Goal: Task Accomplishment & Management: Manage account settings

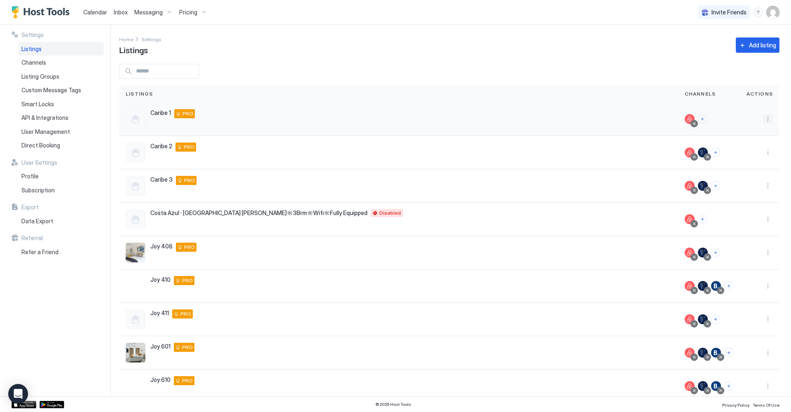
click at [767, 118] on button "More options" at bounding box center [768, 119] width 10 height 10
click at [762, 181] on span "Airbnb Settings" at bounding box center [748, 183] width 37 height 6
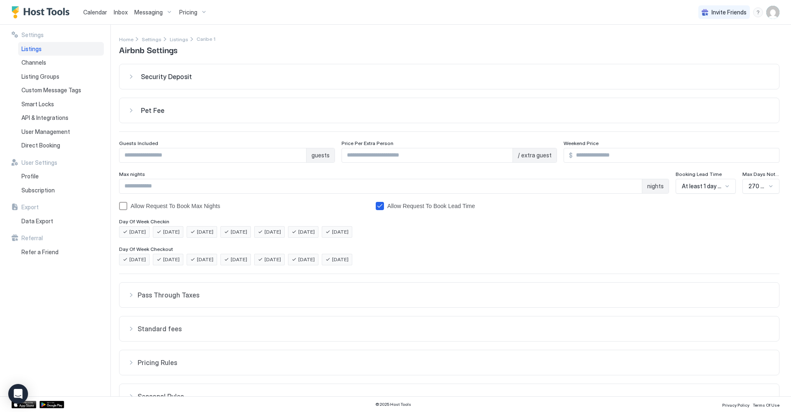
click at [772, 185] on div at bounding box center [771, 186] width 7 height 7
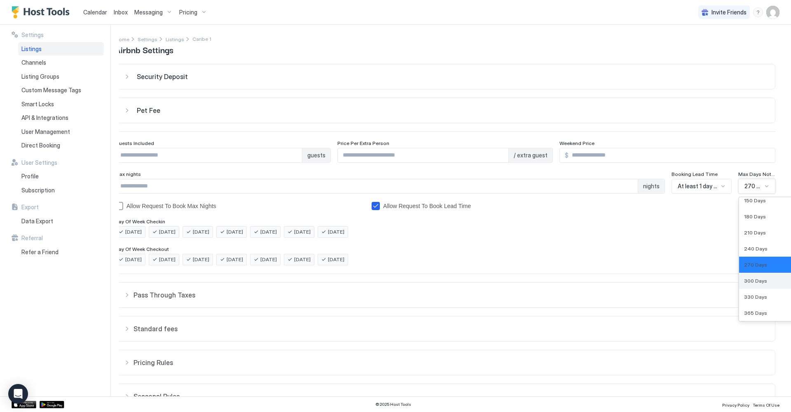
scroll to position [1, 4]
click at [760, 309] on span "365 Days" at bounding box center [755, 312] width 23 height 6
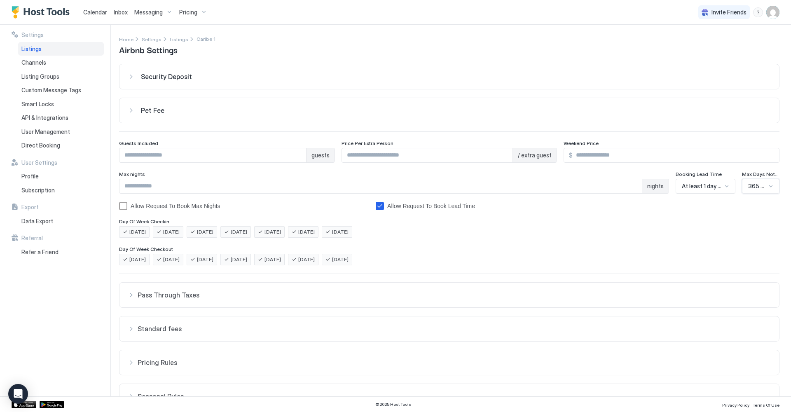
scroll to position [47, 0]
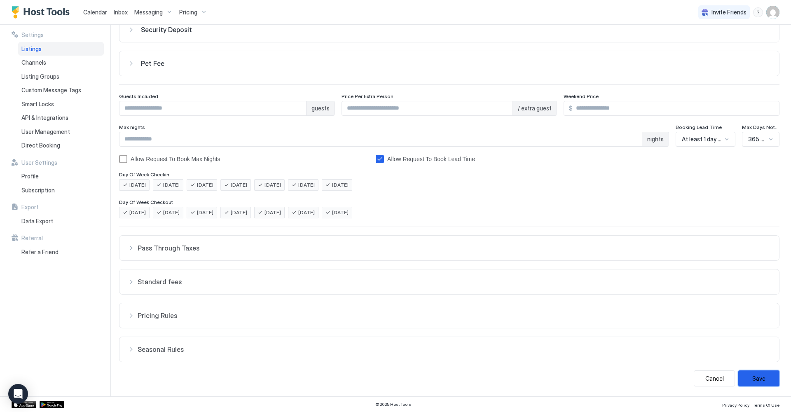
click at [759, 380] on button "Save" at bounding box center [758, 378] width 41 height 16
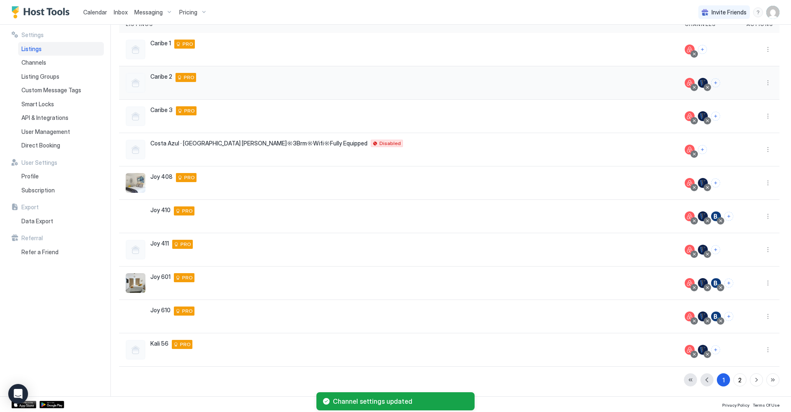
scroll to position [70, 0]
click at [768, 51] on button "More options" at bounding box center [768, 49] width 10 height 10
click at [762, 112] on span "Airbnb Settings" at bounding box center [748, 114] width 37 height 6
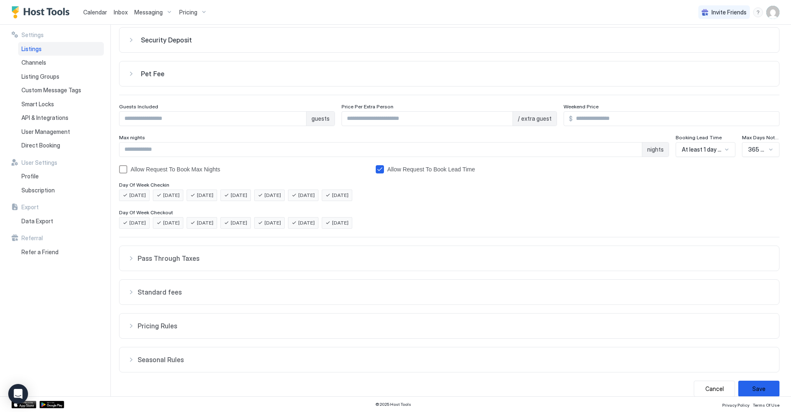
scroll to position [44, 0]
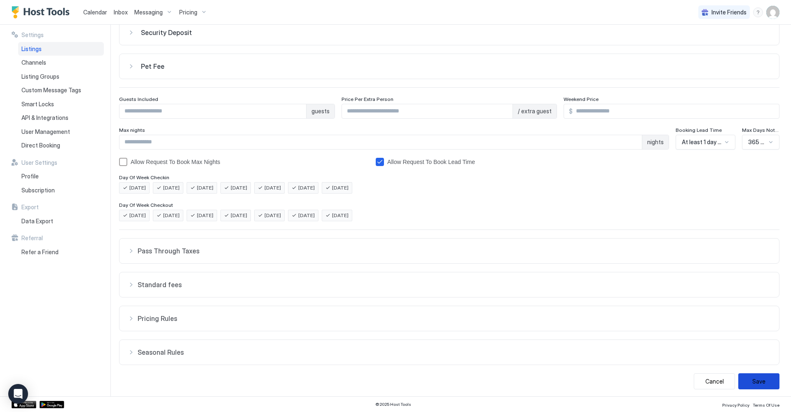
click at [759, 387] on button "Save" at bounding box center [758, 381] width 41 height 16
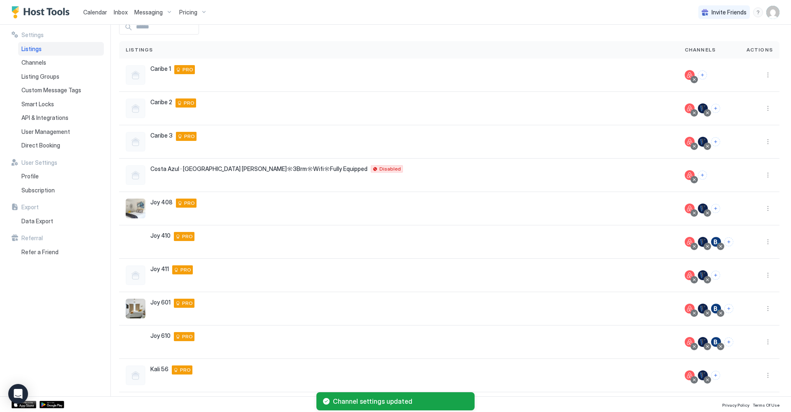
click at [201, 13] on div "Pricing" at bounding box center [193, 12] width 35 height 14
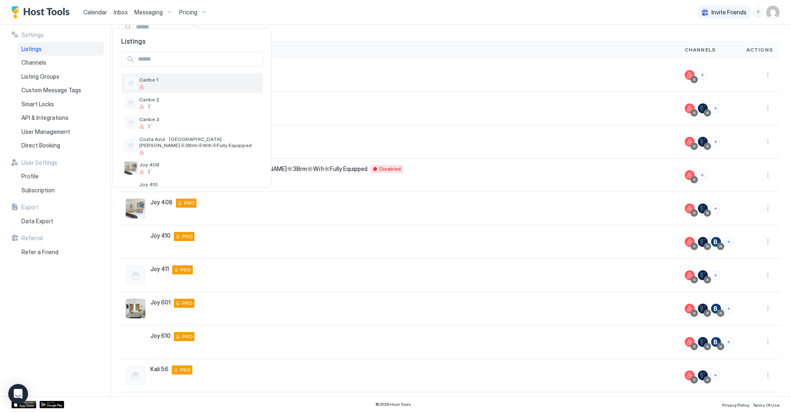
click at [185, 84] on div at bounding box center [199, 86] width 120 height 5
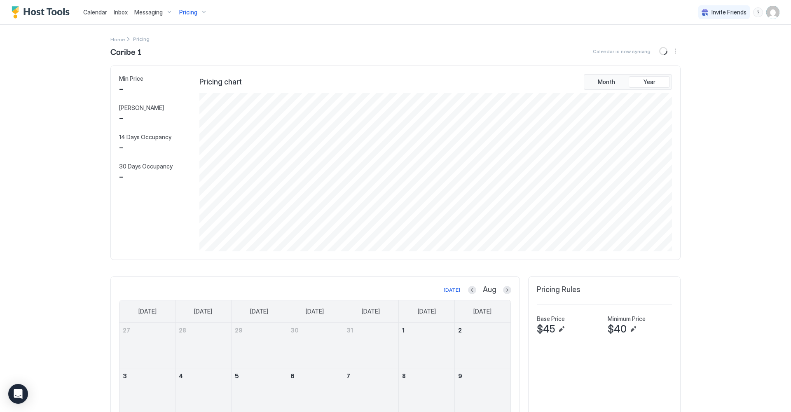
scroll to position [158, 474]
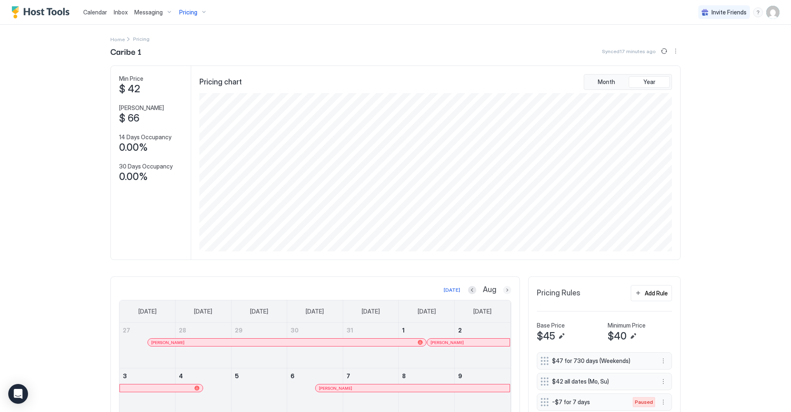
click at [506, 291] on button "Next month" at bounding box center [507, 290] width 8 height 8
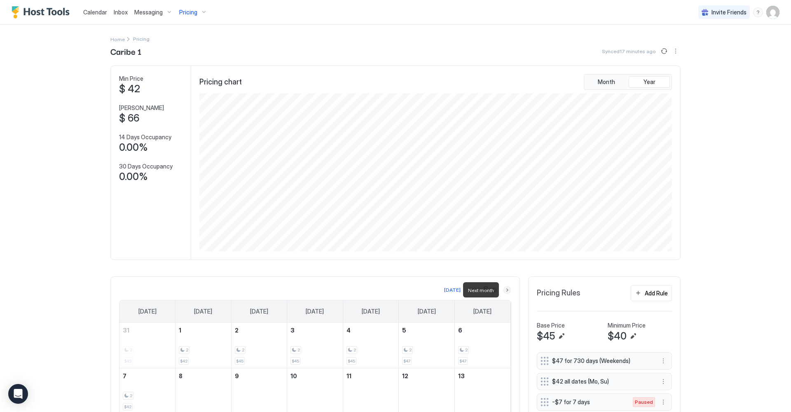
click at [506, 290] on button "Next month" at bounding box center [507, 290] width 8 height 8
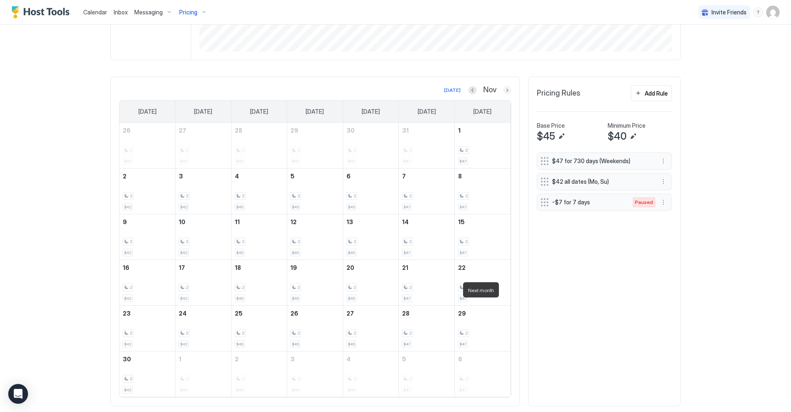
scroll to position [196, 0]
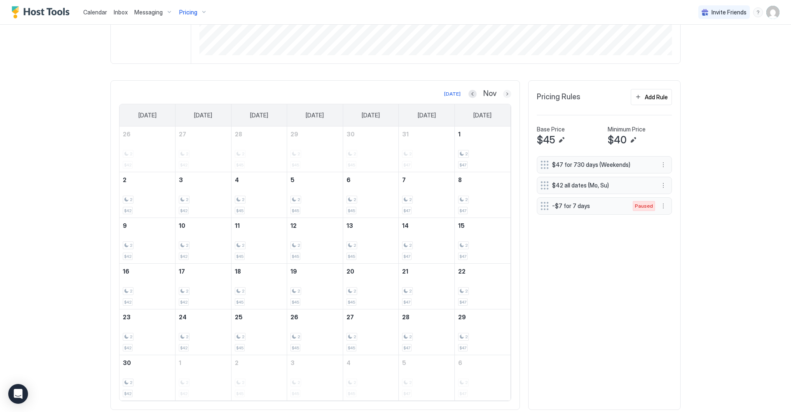
click at [508, 95] on button "Next month" at bounding box center [507, 94] width 8 height 8
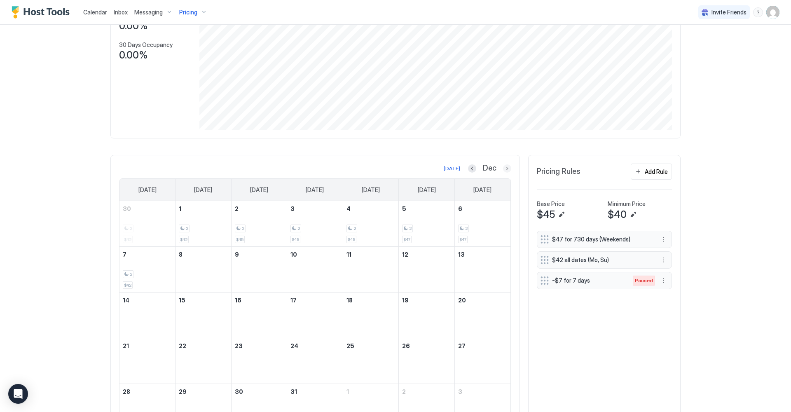
click at [507, 166] on button "Next month" at bounding box center [507, 168] width 8 height 8
click at [508, 171] on button "Next month" at bounding box center [507, 168] width 8 height 8
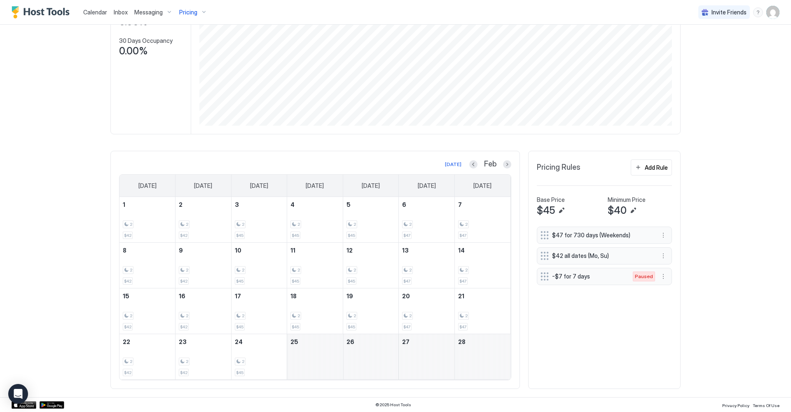
scroll to position [125, 0]
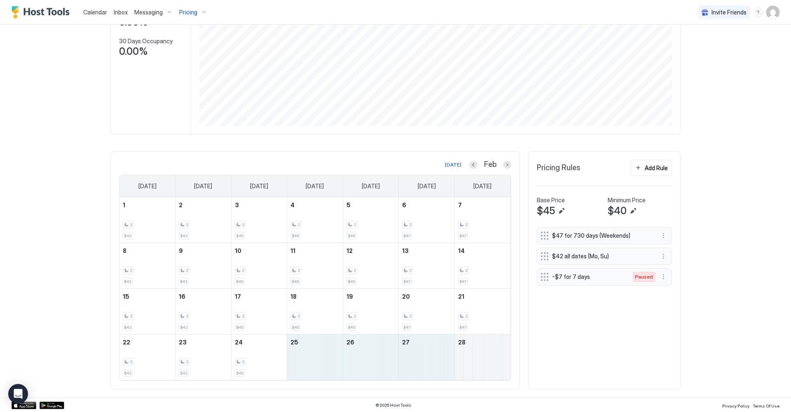
drag, startPoint x: 309, startPoint y: 344, endPoint x: 481, endPoint y: 346, distance: 172.6
click at [481, 346] on tr "22 2 $42 23 2 $42 24 2 $45 25 26 27 28" at bounding box center [314, 358] width 391 height 46
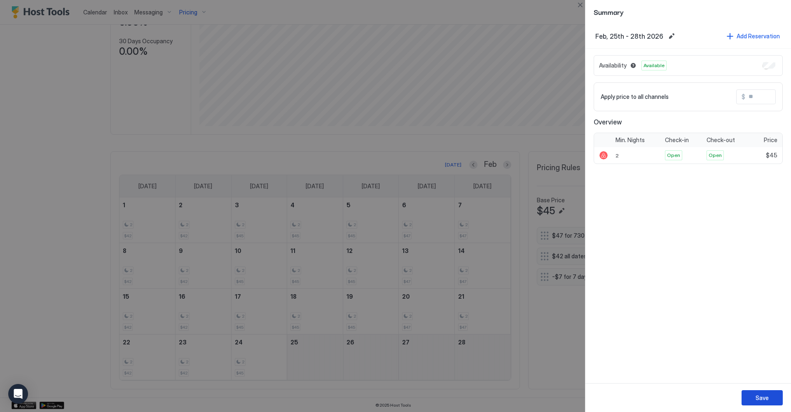
click at [754, 393] on button "Save" at bounding box center [762, 397] width 41 height 15
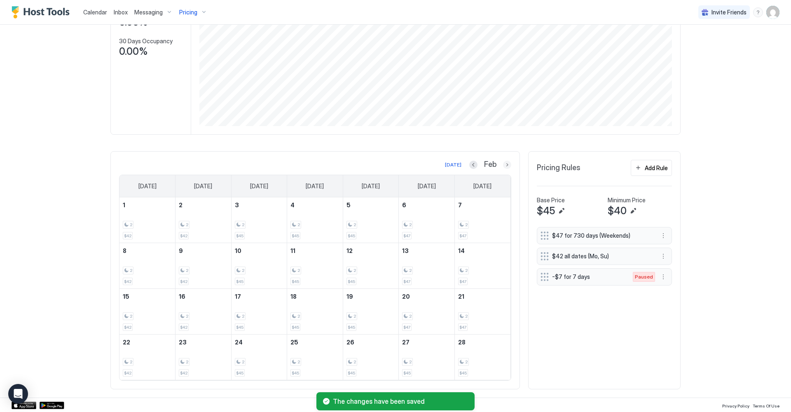
click at [505, 164] on button "Next month" at bounding box center [507, 165] width 8 height 8
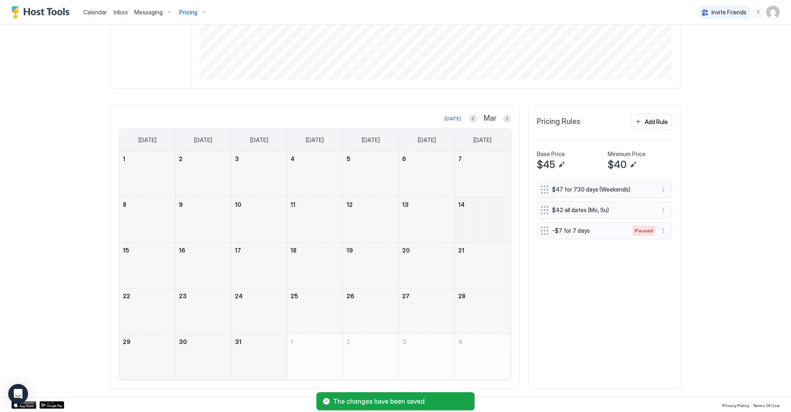
scroll to position [171, 0]
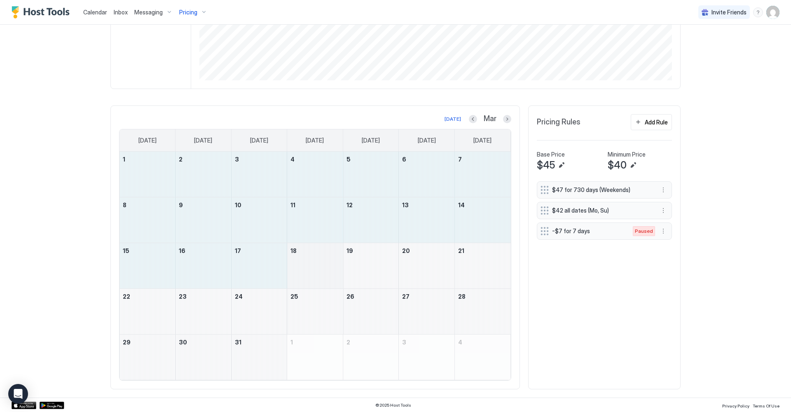
drag, startPoint x: 139, startPoint y: 165, endPoint x: 300, endPoint y: 265, distance: 189.3
click at [300, 265] on tbody "1 2 3 4 5 6 7 8 9 10 11 12 13 14 15 16 17 18 19 20 21 22 23 24 25 26 27 28 29 3…" at bounding box center [314, 266] width 391 height 228
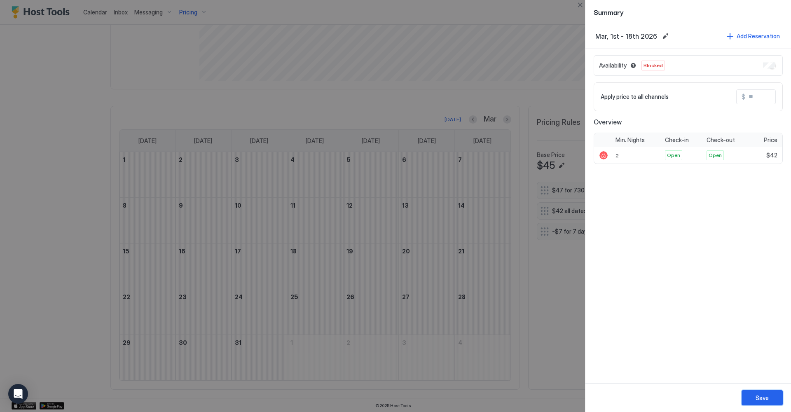
click at [766, 395] on div "Save" at bounding box center [762, 397] width 13 height 9
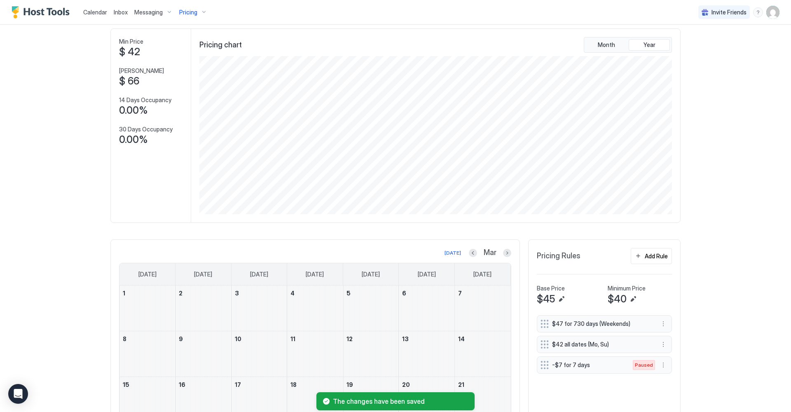
scroll to position [34, 0]
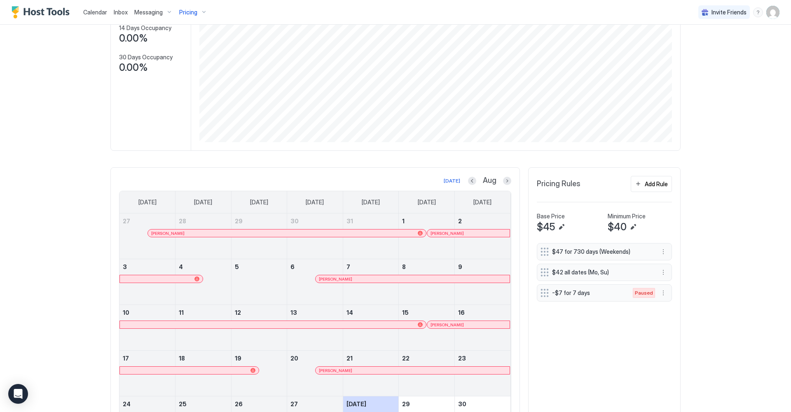
scroll to position [110, 0]
click at [509, 181] on button "Next month" at bounding box center [507, 180] width 8 height 8
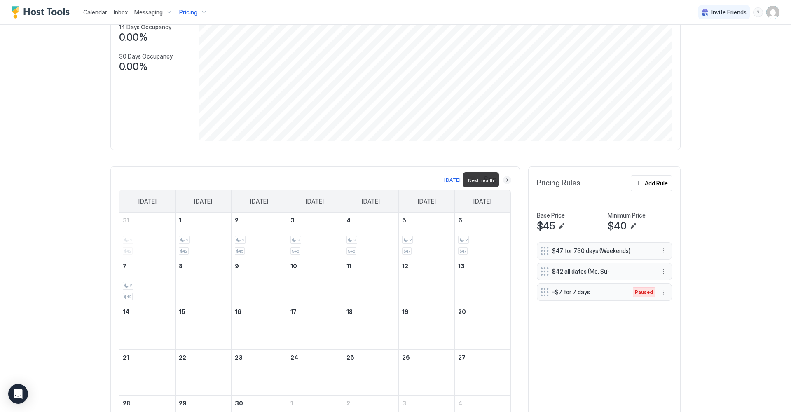
click at [509, 181] on button "Next month" at bounding box center [507, 180] width 8 height 8
click at [506, 180] on button "Next month" at bounding box center [507, 180] width 8 height 8
click at [507, 182] on button "Next month" at bounding box center [507, 180] width 8 height 8
click at [507, 180] on button "Next month" at bounding box center [507, 180] width 8 height 8
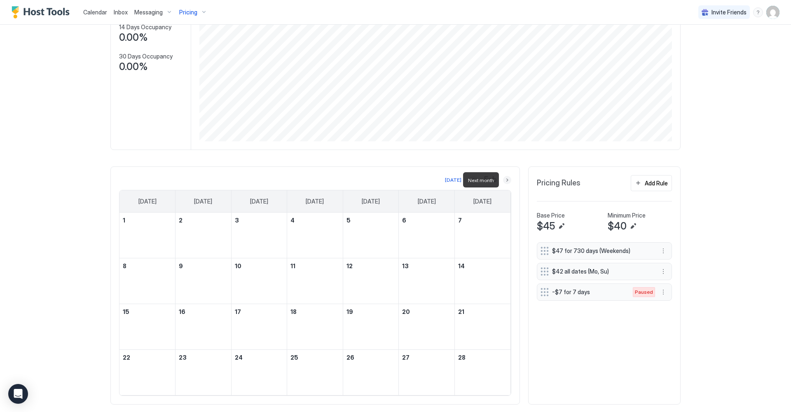
scroll to position [76, 0]
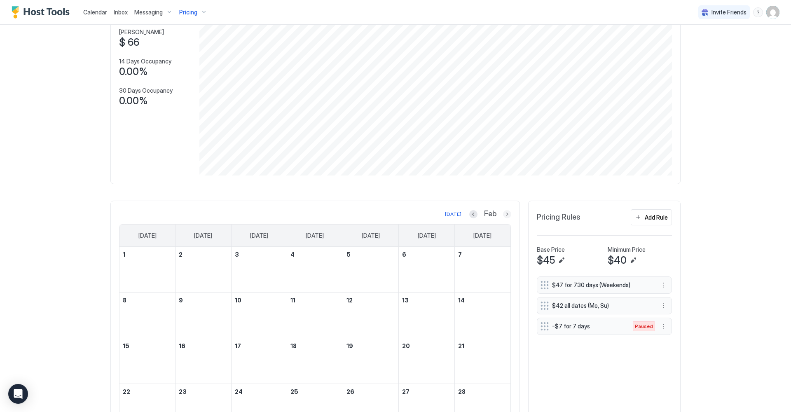
click at [508, 213] on button "Next month" at bounding box center [507, 214] width 8 height 8
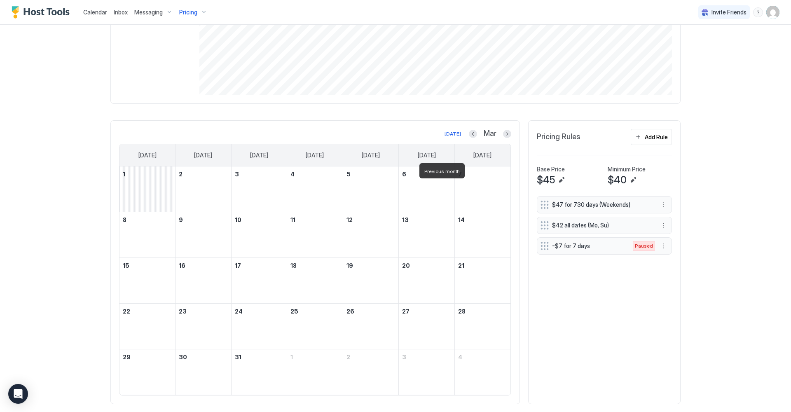
scroll to position [160, 0]
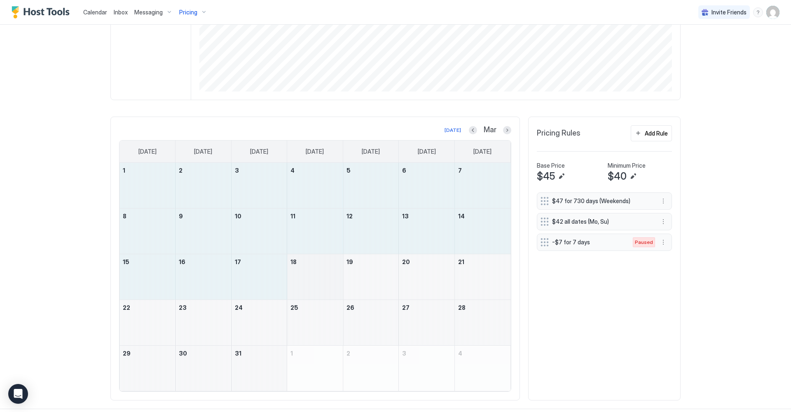
drag, startPoint x: 157, startPoint y: 184, endPoint x: 307, endPoint y: 266, distance: 171.3
click at [307, 266] on tbody "1 2 3 4 5 6 7 8 9 10 11 12 13 14 15 16 17 18 19 20 21 22 23 24 25 26 27 28 29 3…" at bounding box center [314, 277] width 391 height 228
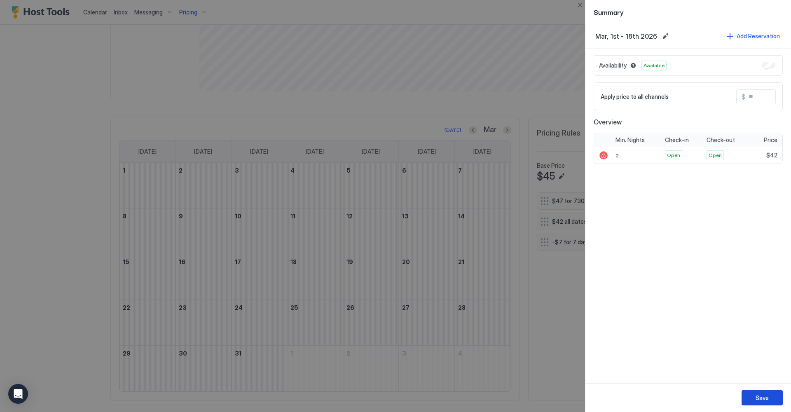
click at [752, 397] on button "Save" at bounding box center [762, 397] width 41 height 15
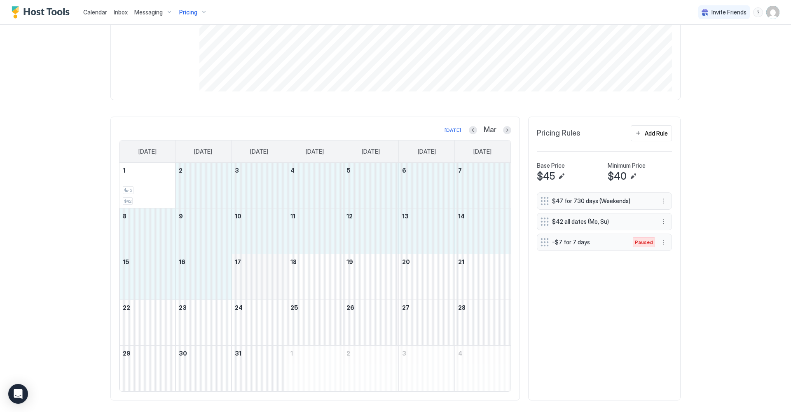
drag, startPoint x: 195, startPoint y: 183, endPoint x: 257, endPoint y: 264, distance: 101.8
click at [257, 264] on tbody "1 2 $42 2 3 4 5 6 7 8 9 10 11 12 13 14 15 16 17 18 19 20 21 22 23 24 25 26 27 2…" at bounding box center [314, 277] width 391 height 228
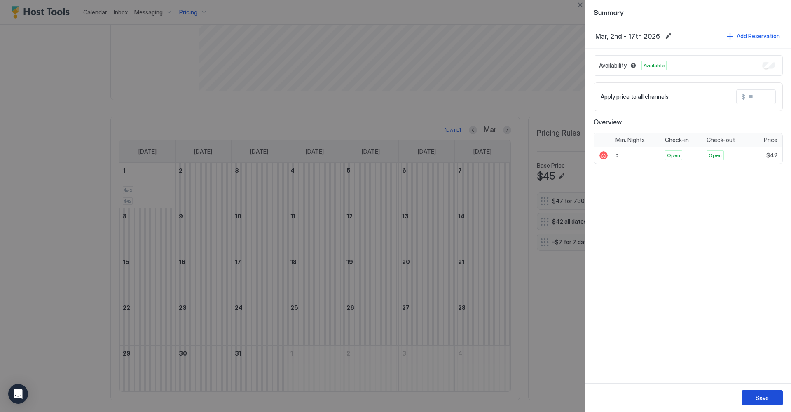
click at [767, 394] on div "Save" at bounding box center [762, 397] width 13 height 9
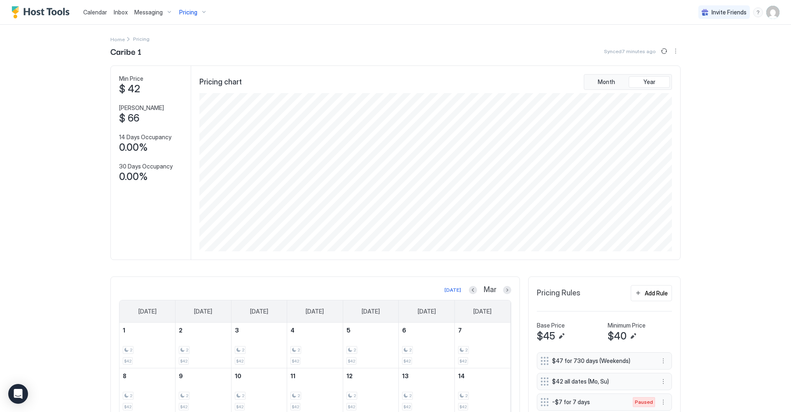
scroll to position [0, 0]
click at [666, 53] on button "Sync prices" at bounding box center [664, 51] width 10 height 10
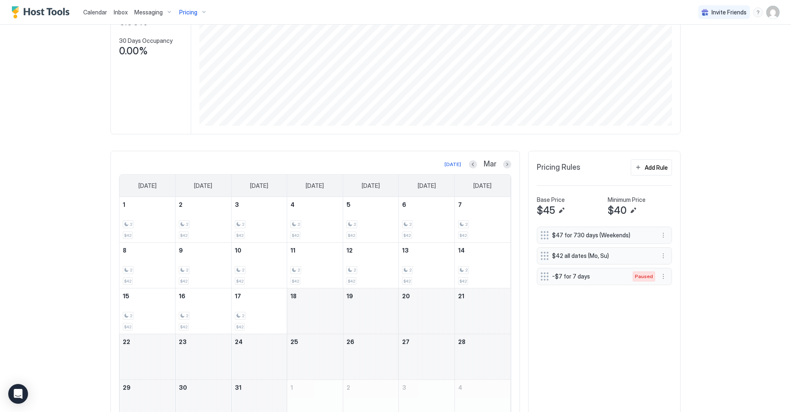
scroll to position [127, 0]
drag, startPoint x: 301, startPoint y: 295, endPoint x: 415, endPoint y: 305, distance: 114.5
click at [415, 305] on tr "15 2 $42 16 2 $42 17 2 $42 18 19 20 21" at bounding box center [314, 310] width 391 height 46
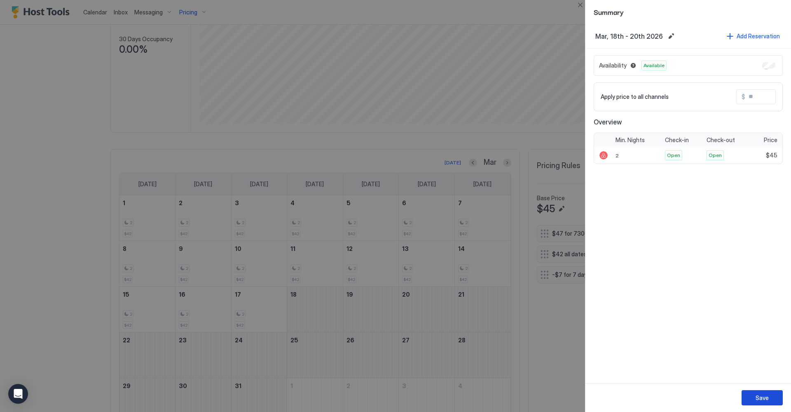
click at [763, 395] on div "Save" at bounding box center [762, 397] width 13 height 9
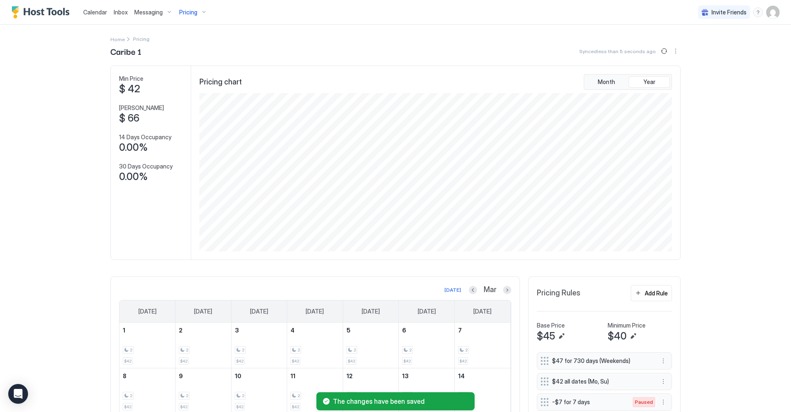
scroll to position [0, 0]
click at [664, 51] on button "Sync prices" at bounding box center [664, 51] width 10 height 10
click at [91, 12] on span "Calendar" at bounding box center [95, 12] width 24 height 7
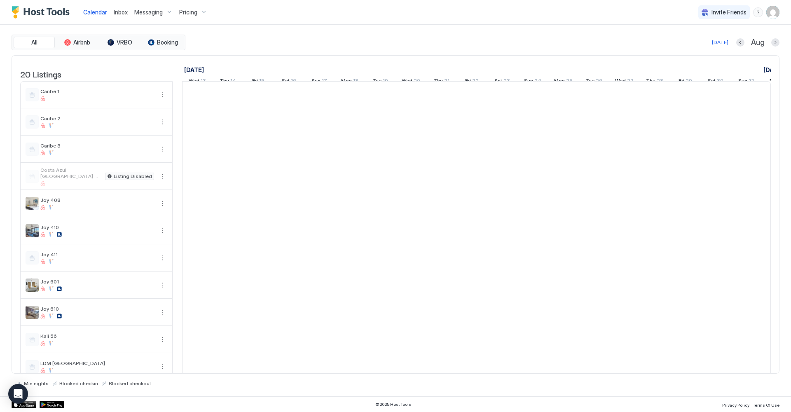
scroll to position [0, 458]
click at [122, 11] on span "Inbox" at bounding box center [121, 12] width 14 height 7
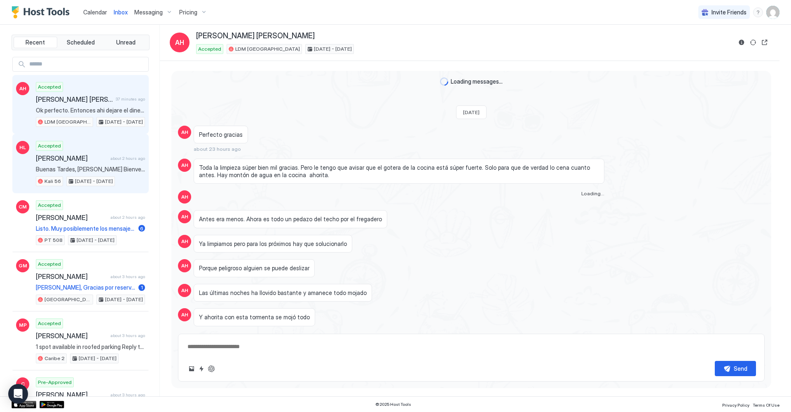
scroll to position [544, 0]
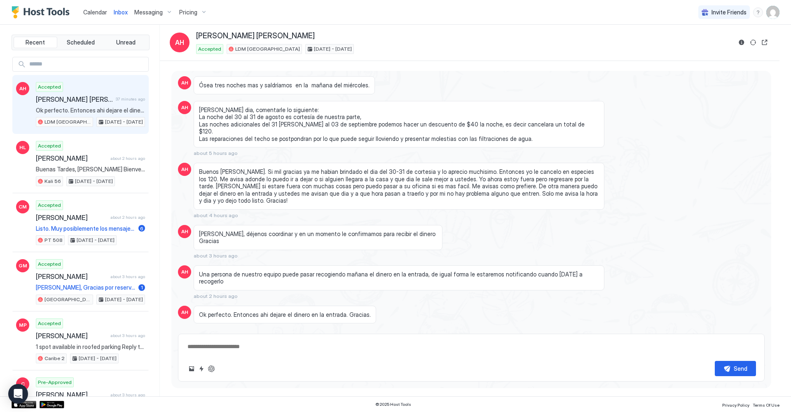
type textarea "*"
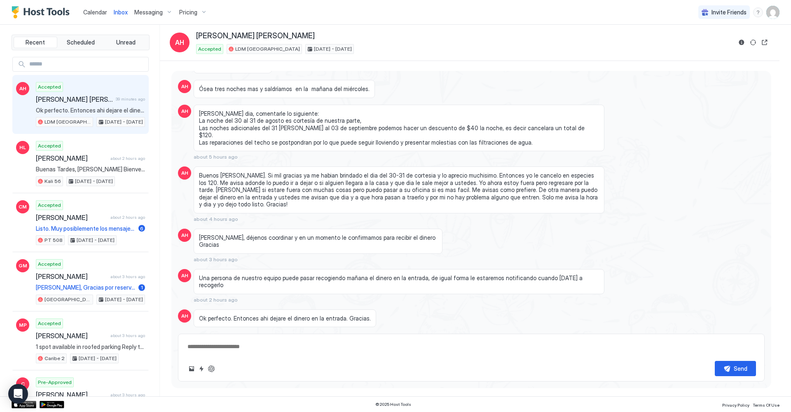
type textarea "*"
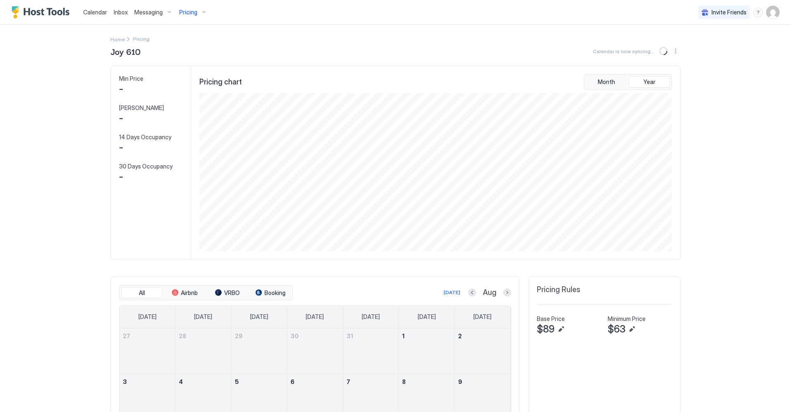
scroll to position [158, 474]
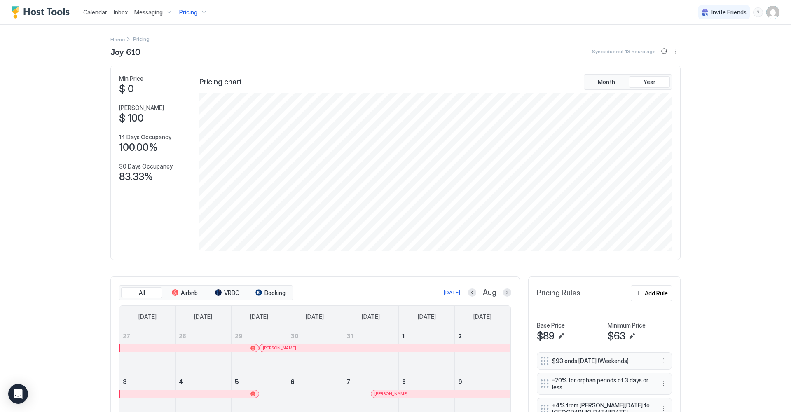
click at [202, 10] on div "Pricing" at bounding box center [193, 12] width 35 height 14
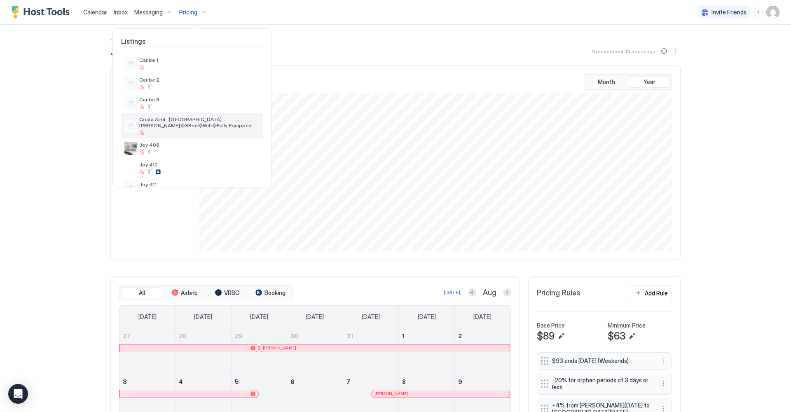
scroll to position [19, 0]
click at [183, 63] on span "Caribe 1" at bounding box center [199, 61] width 120 height 6
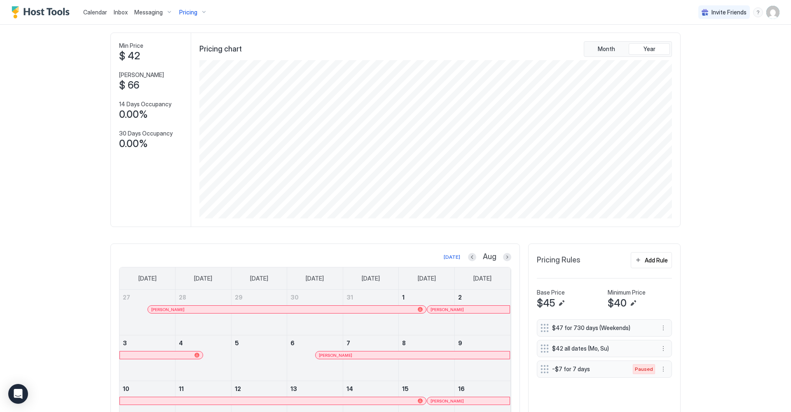
scroll to position [34, 0]
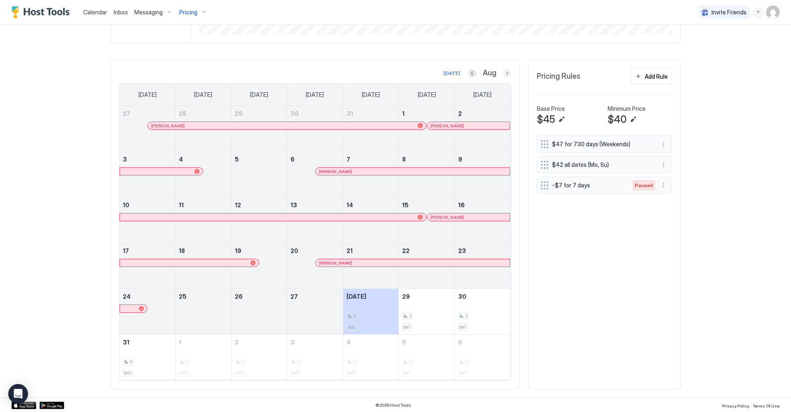
click at [509, 73] on button "Next month" at bounding box center [507, 73] width 8 height 8
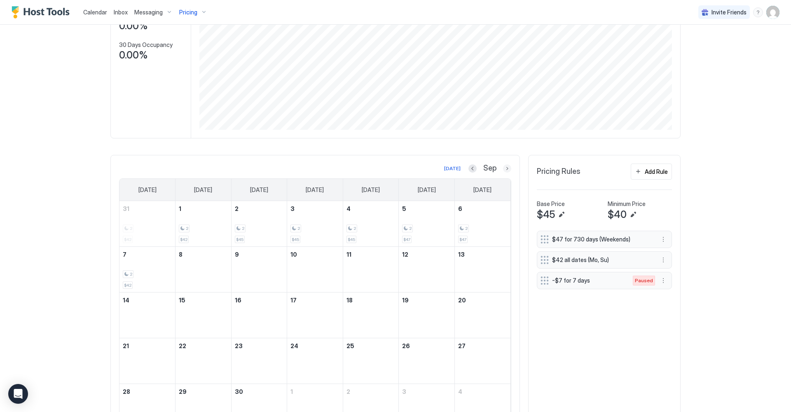
click at [503, 167] on button "Next month" at bounding box center [507, 168] width 8 height 8
click at [507, 168] on button "Next month" at bounding box center [507, 168] width 8 height 8
click at [506, 169] on button "Next month" at bounding box center [507, 168] width 8 height 8
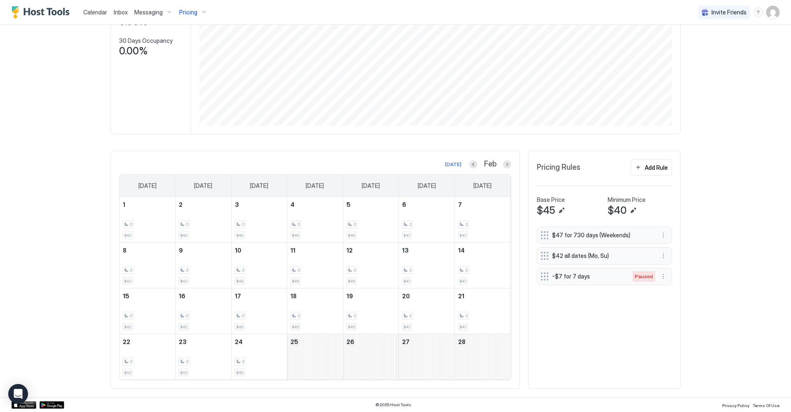
scroll to position [125, 0]
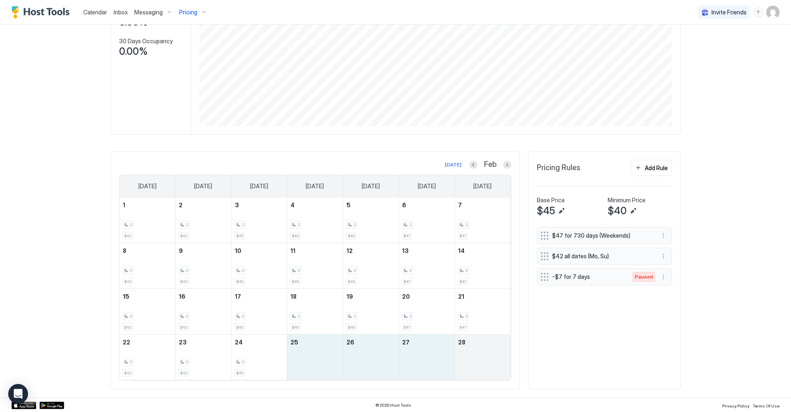
drag, startPoint x: 332, startPoint y: 344, endPoint x: 460, endPoint y: 352, distance: 127.5
click at [460, 352] on tr "22 2 $42 23 2 $42 24 2 $45 25 26 27 28" at bounding box center [314, 358] width 391 height 46
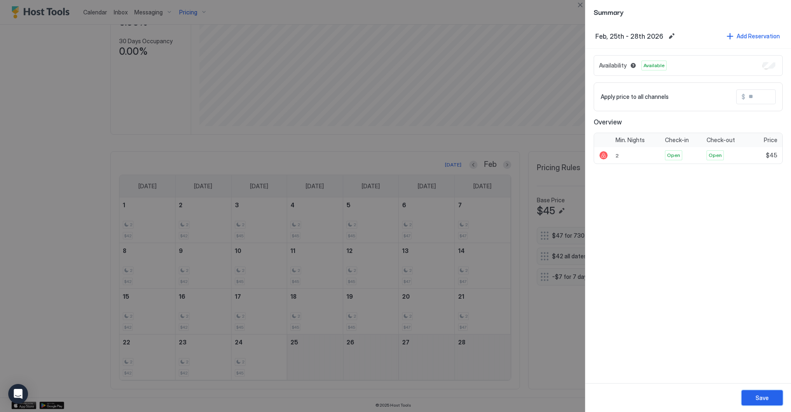
click at [768, 393] on button "Save" at bounding box center [762, 397] width 41 height 15
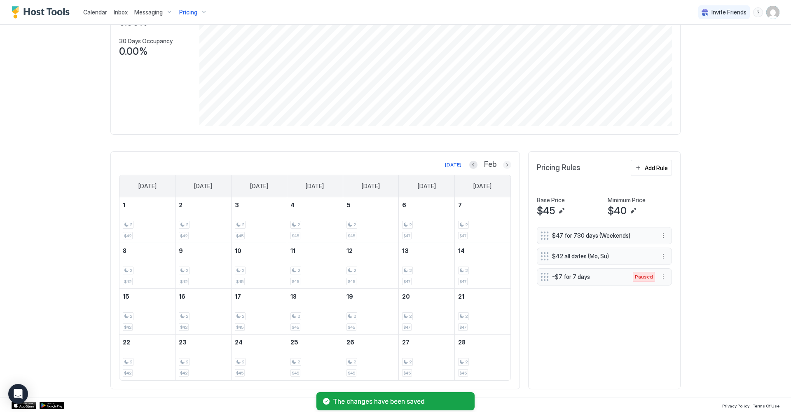
click at [505, 164] on button "Next month" at bounding box center [507, 165] width 8 height 8
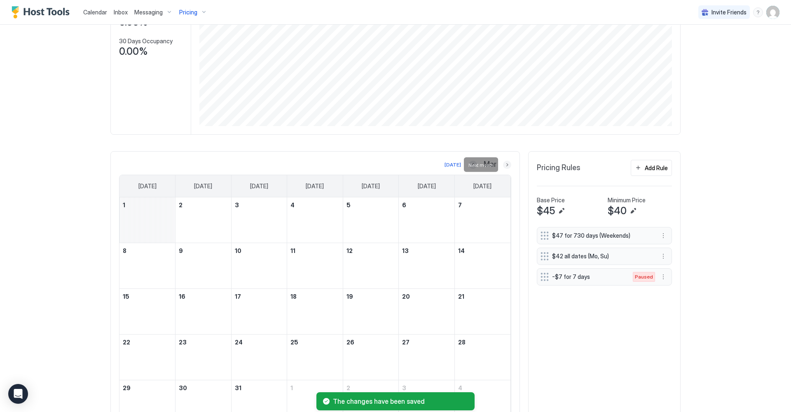
scroll to position [109, 0]
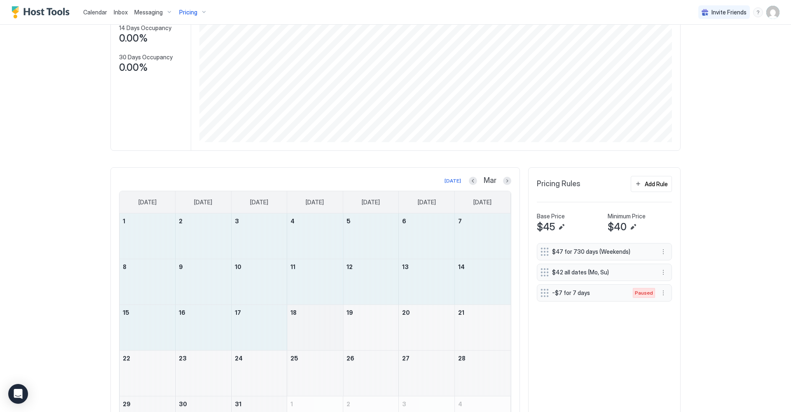
drag, startPoint x: 146, startPoint y: 230, endPoint x: 305, endPoint y: 314, distance: 179.3
click at [305, 314] on tbody "1 2 3 4 5 6 7 8 9 10 11 12 13 14 15 16 17 18 19 20 21 22 23 24 25 26 27 28 29 3…" at bounding box center [314, 327] width 391 height 228
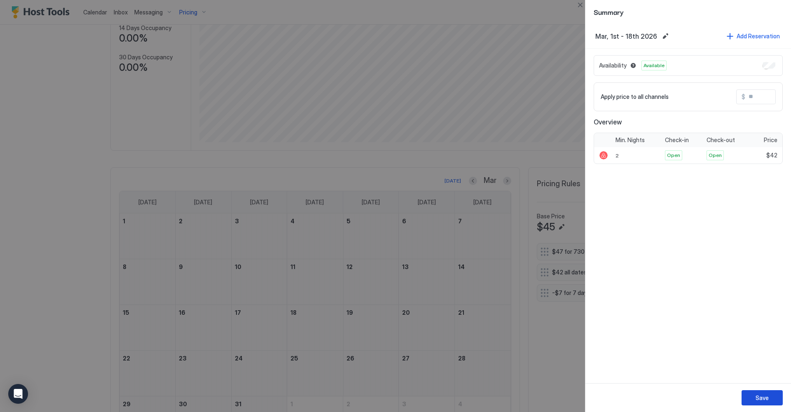
click at [775, 395] on button "Save" at bounding box center [762, 397] width 41 height 15
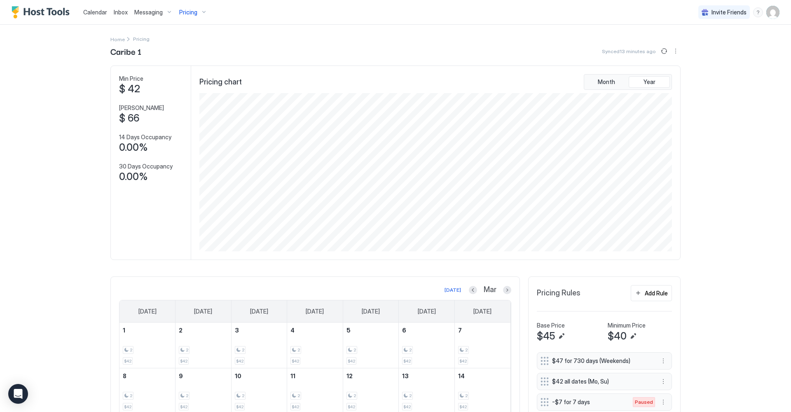
scroll to position [0, 0]
click at [665, 52] on button "Sync prices" at bounding box center [664, 51] width 10 height 10
click at [773, 13] on img "User profile" at bounding box center [772, 12] width 13 height 13
click at [710, 45] on div "Settings" at bounding box center [726, 46] width 105 height 14
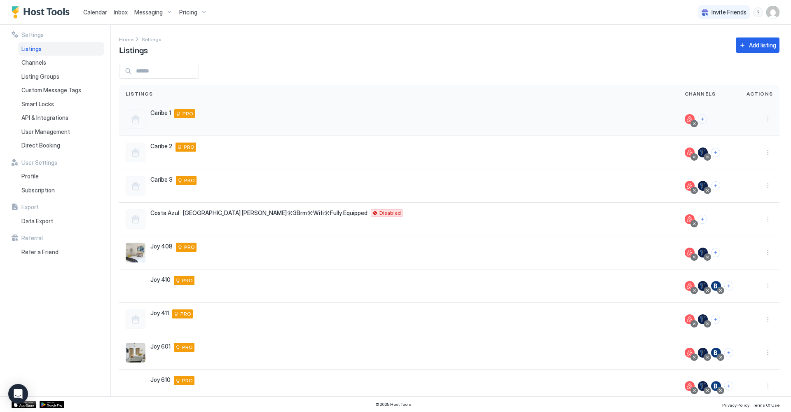
click at [211, 114] on div "Caribe 1 [GEOGRAPHIC_DATA] Col. [GEOGRAPHIC_DATA], [GEOGRAPHIC_DATA], [GEOGRAPH…" at bounding box center [399, 119] width 546 height 20
click at [766, 119] on button "More options" at bounding box center [768, 119] width 10 height 10
click at [763, 155] on span "Listing Settings" at bounding box center [749, 157] width 37 height 6
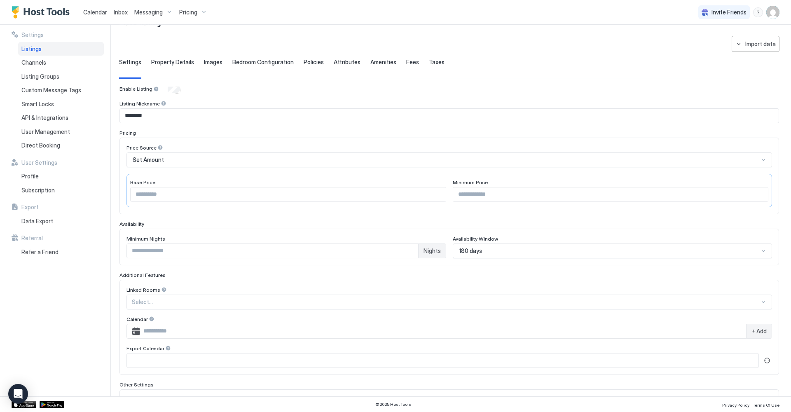
scroll to position [28, 0]
click at [760, 249] on div "180 days" at bounding box center [613, 250] width 320 height 15
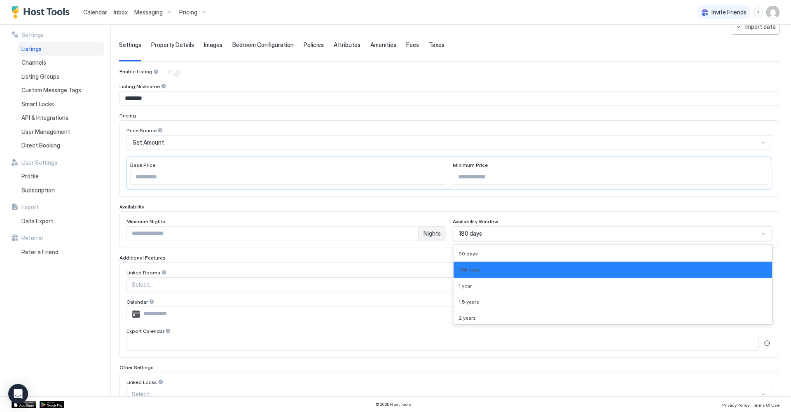
scroll to position [66, 0]
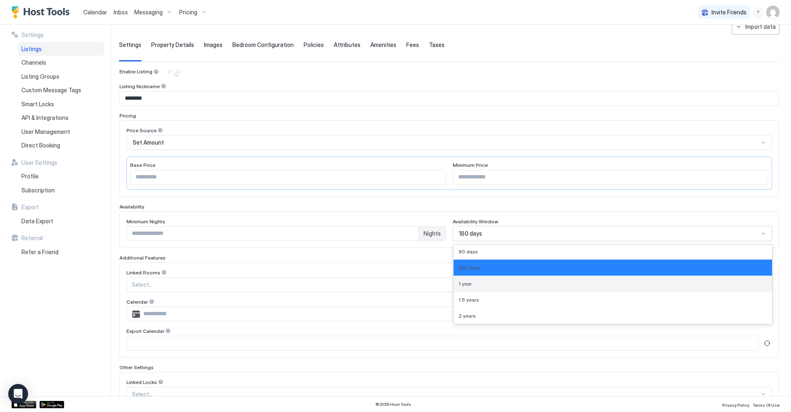
click at [505, 281] on div "1 year" at bounding box center [613, 284] width 309 height 6
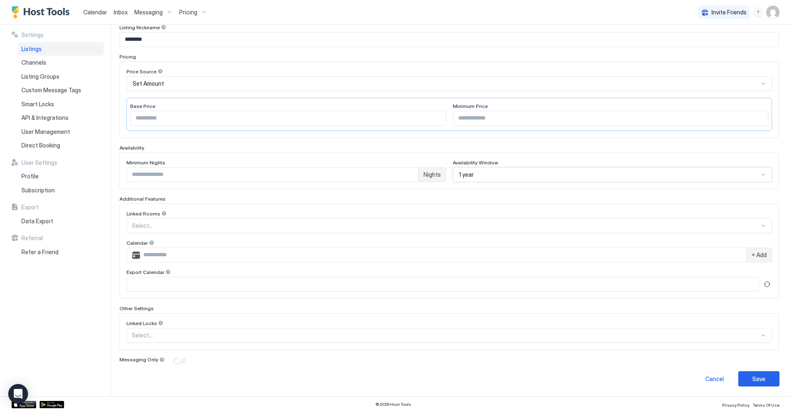
scroll to position [104, 0]
click at [762, 378] on div "Save" at bounding box center [758, 379] width 13 height 9
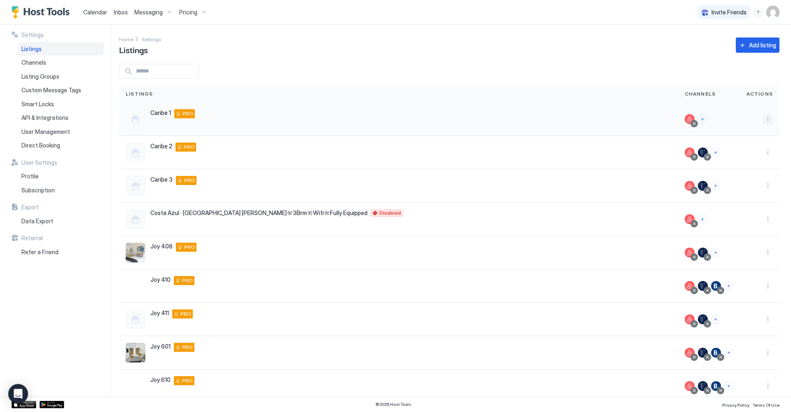
click at [771, 122] on button "More options" at bounding box center [768, 119] width 10 height 10
click at [761, 158] on span "Listing Settings" at bounding box center [749, 157] width 37 height 6
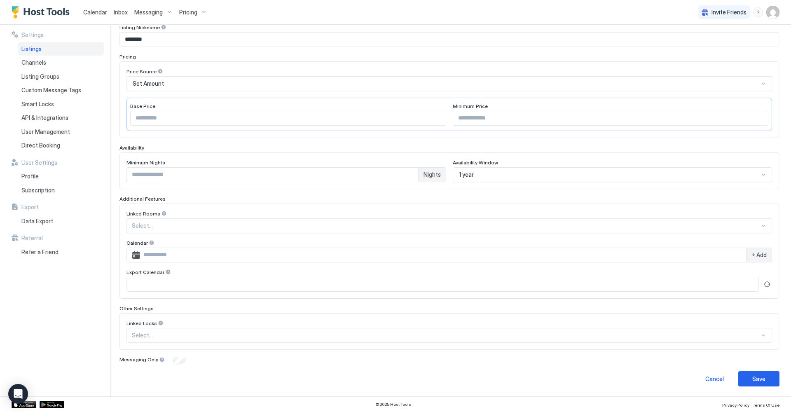
scroll to position [104, 0]
click at [759, 376] on div "Save" at bounding box center [758, 379] width 13 height 9
click at [763, 381] on div "Save" at bounding box center [758, 379] width 13 height 9
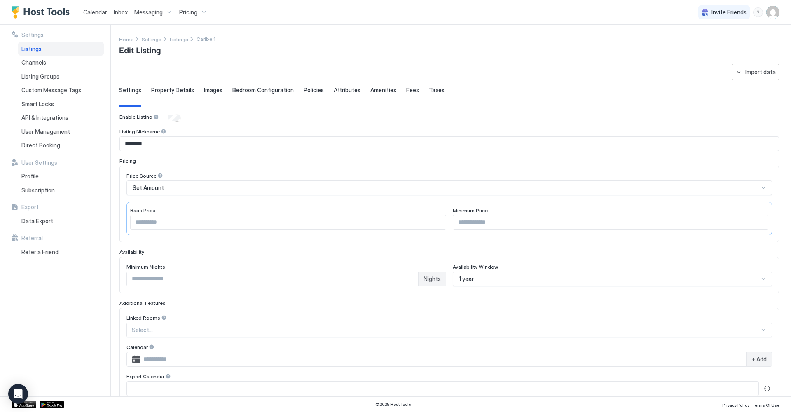
scroll to position [0, 0]
click at [177, 38] on span "Listings" at bounding box center [179, 39] width 19 height 6
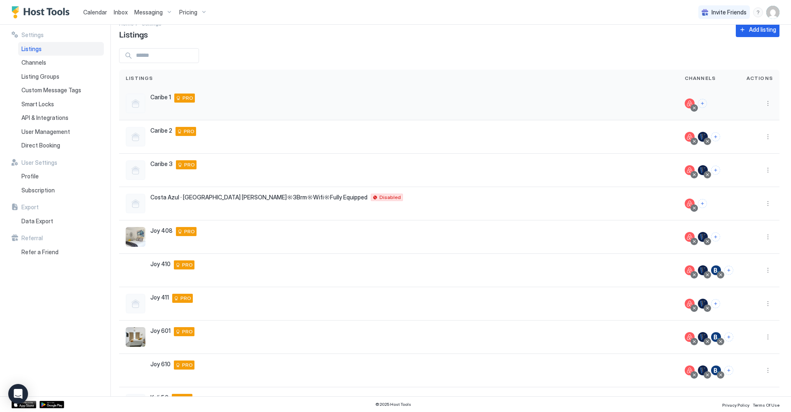
scroll to position [21, 0]
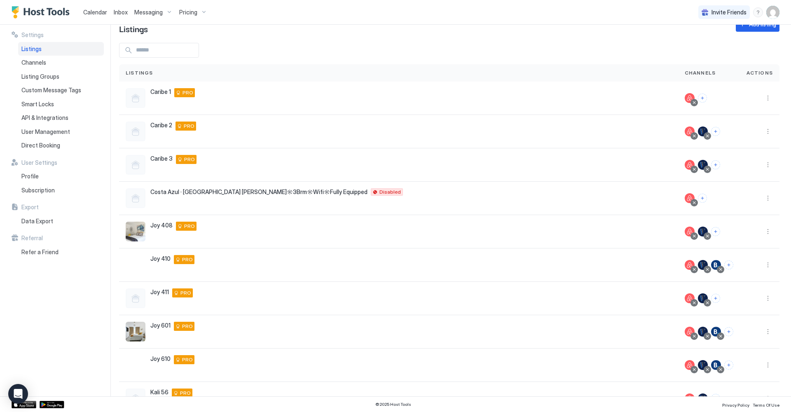
click at [198, 10] on div "Pricing" at bounding box center [193, 12] width 35 height 14
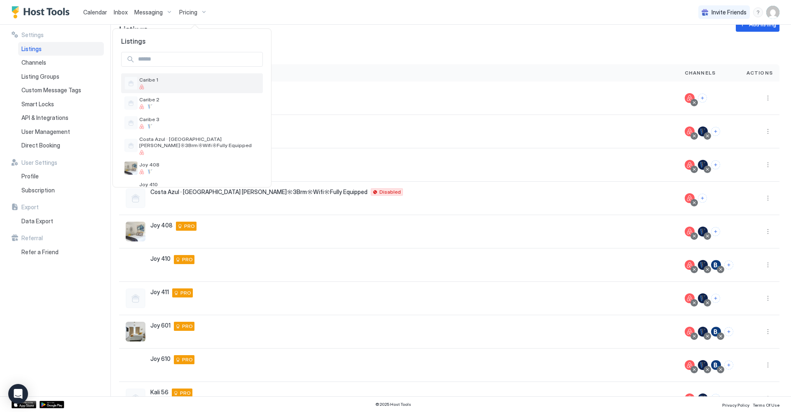
scroll to position [0, 0]
click at [187, 82] on span "Caribe 1" at bounding box center [199, 80] width 120 height 6
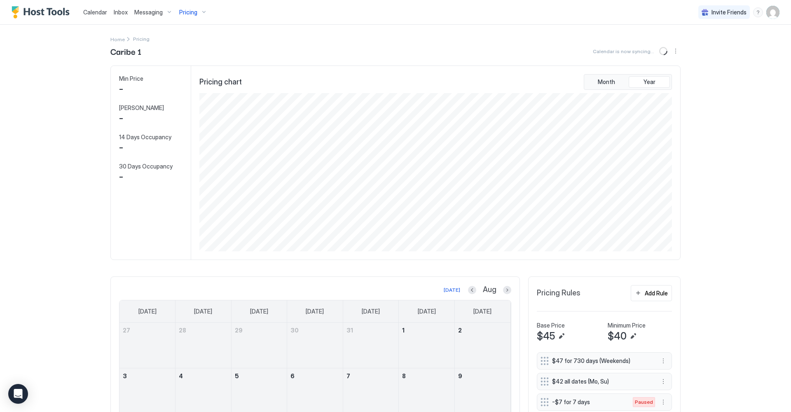
scroll to position [158, 474]
